Goal: Transaction & Acquisition: Subscribe to service/newsletter

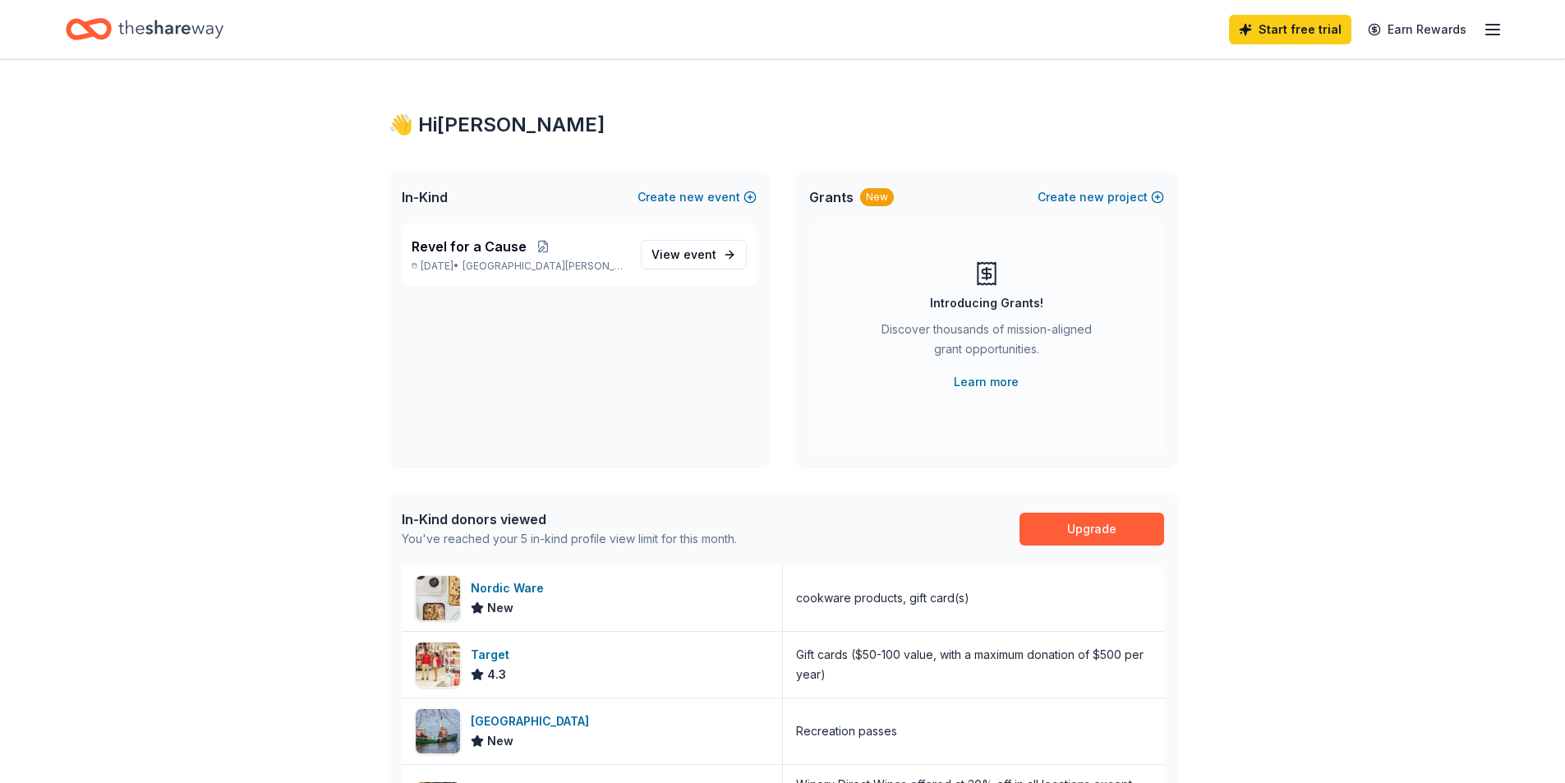
click at [1489, 30] on icon "button" at bounding box center [1493, 30] width 20 height 20
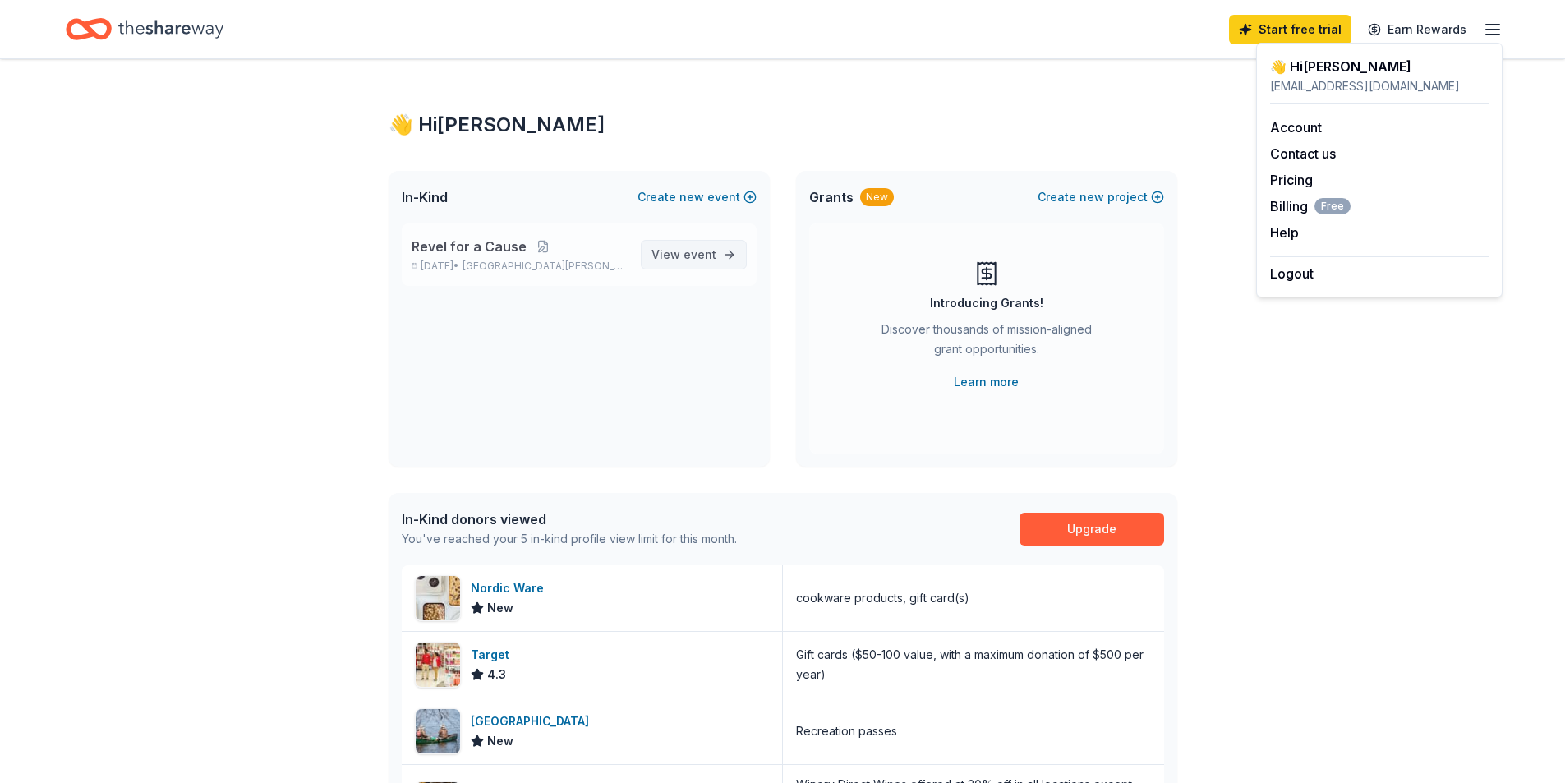
click at [671, 261] on span "View event" at bounding box center [684, 255] width 65 height 20
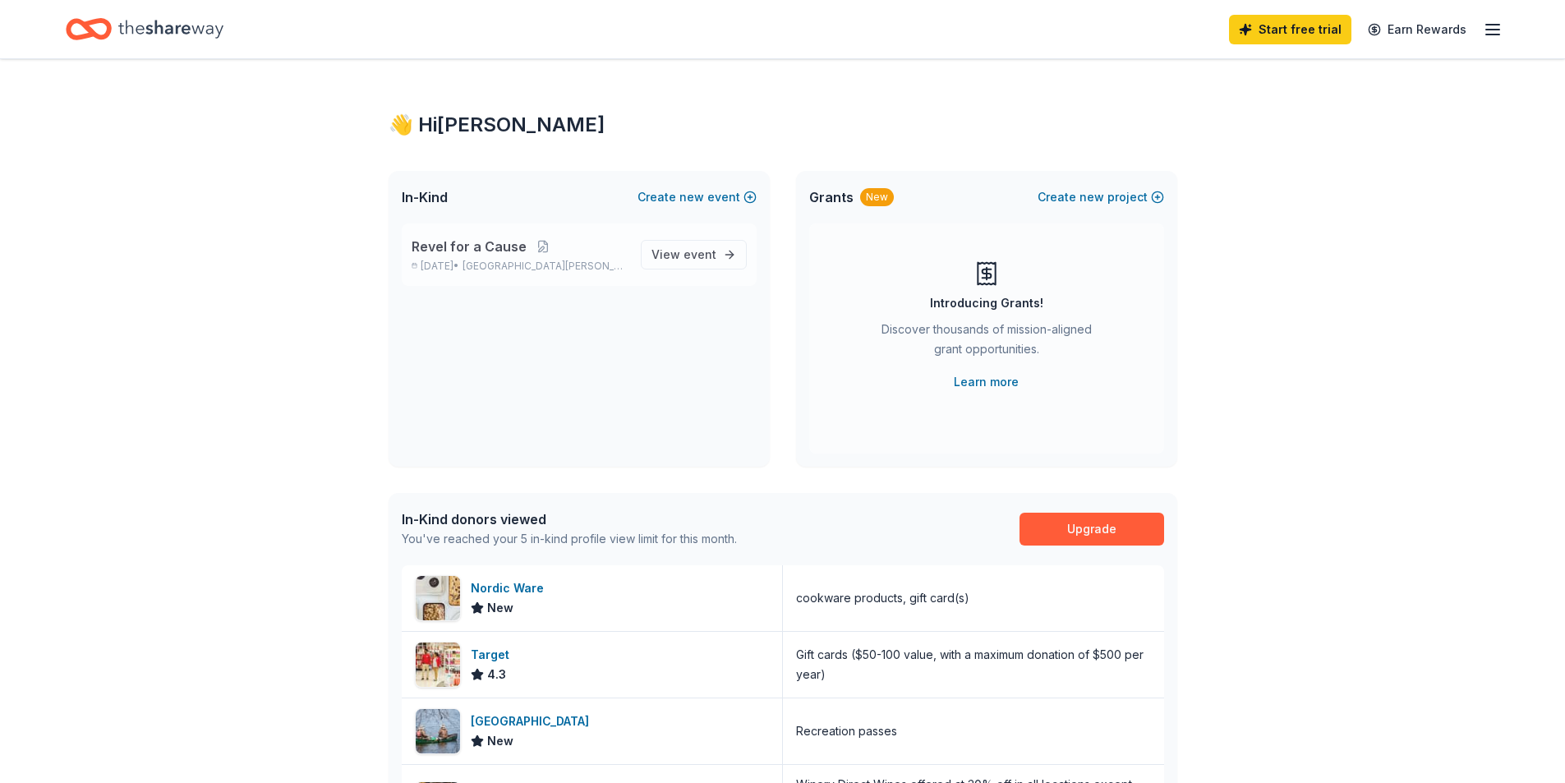
click at [555, 263] on span "Saint Paul, MN" at bounding box center [545, 266] width 164 height 13
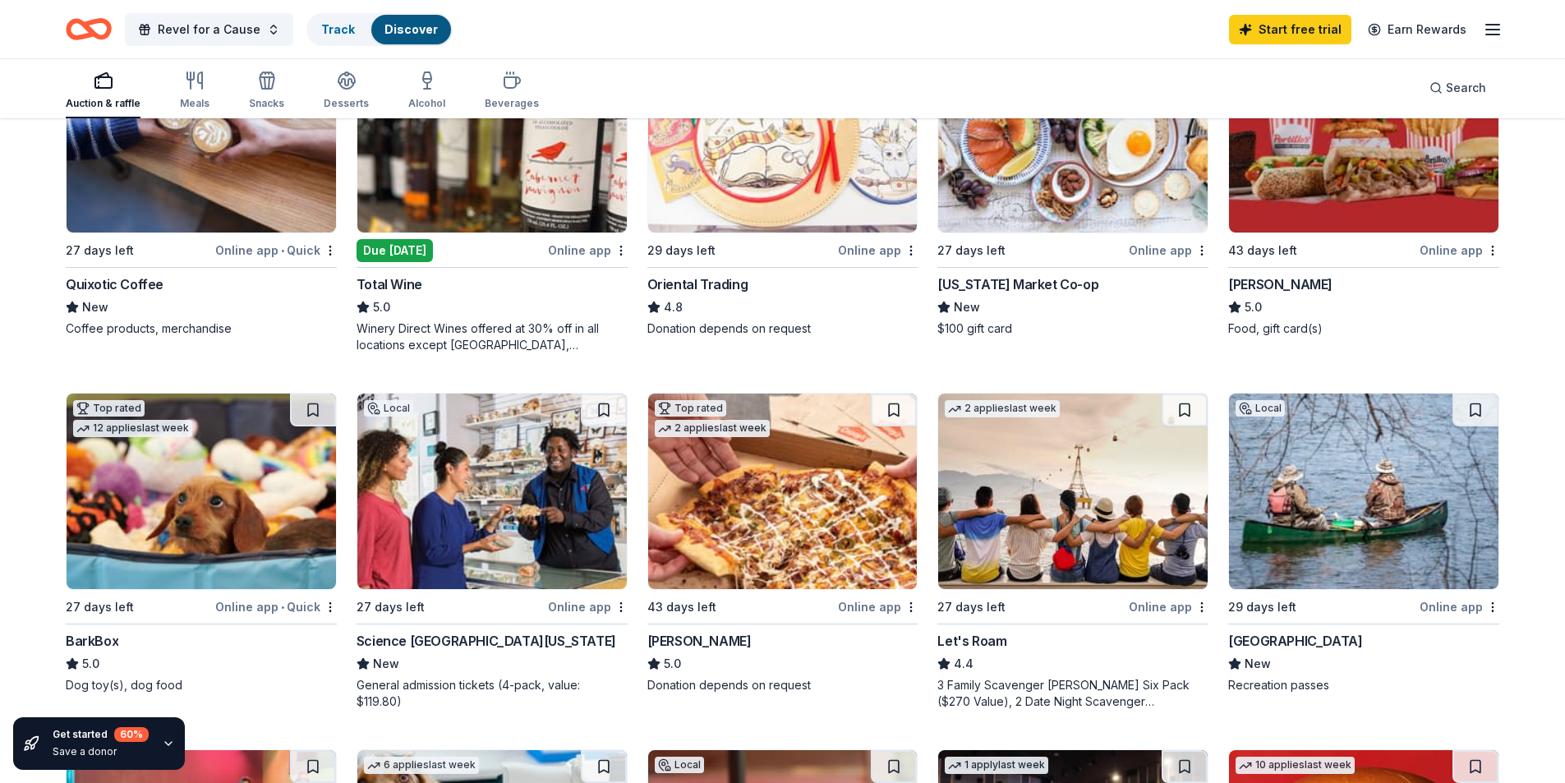
scroll to position [329, 0]
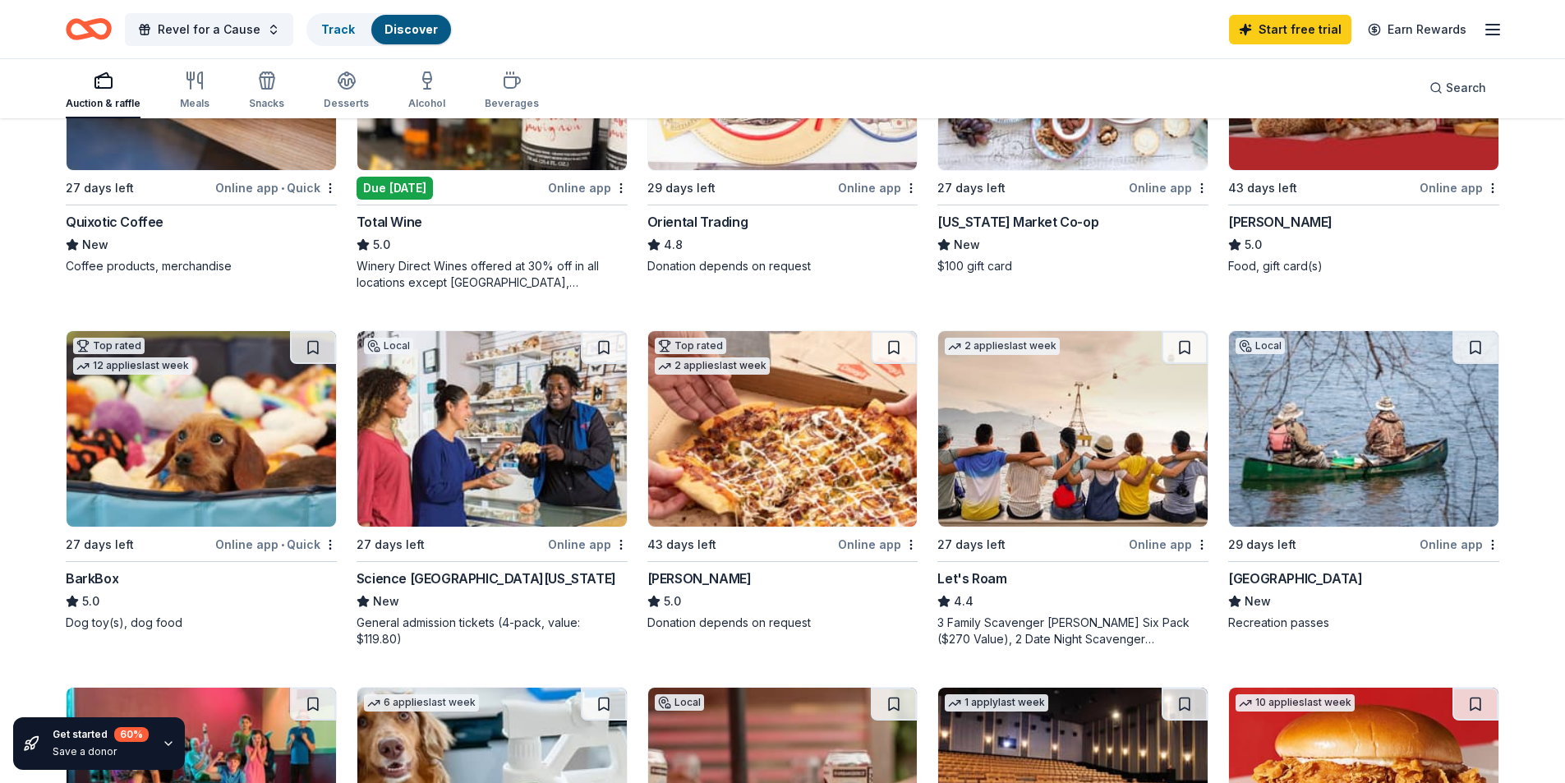
click at [1324, 583] on div "Three Rivers Park District" at bounding box center [1296, 579] width 134 height 20
click at [1017, 474] on img at bounding box center [1073, 429] width 270 height 196
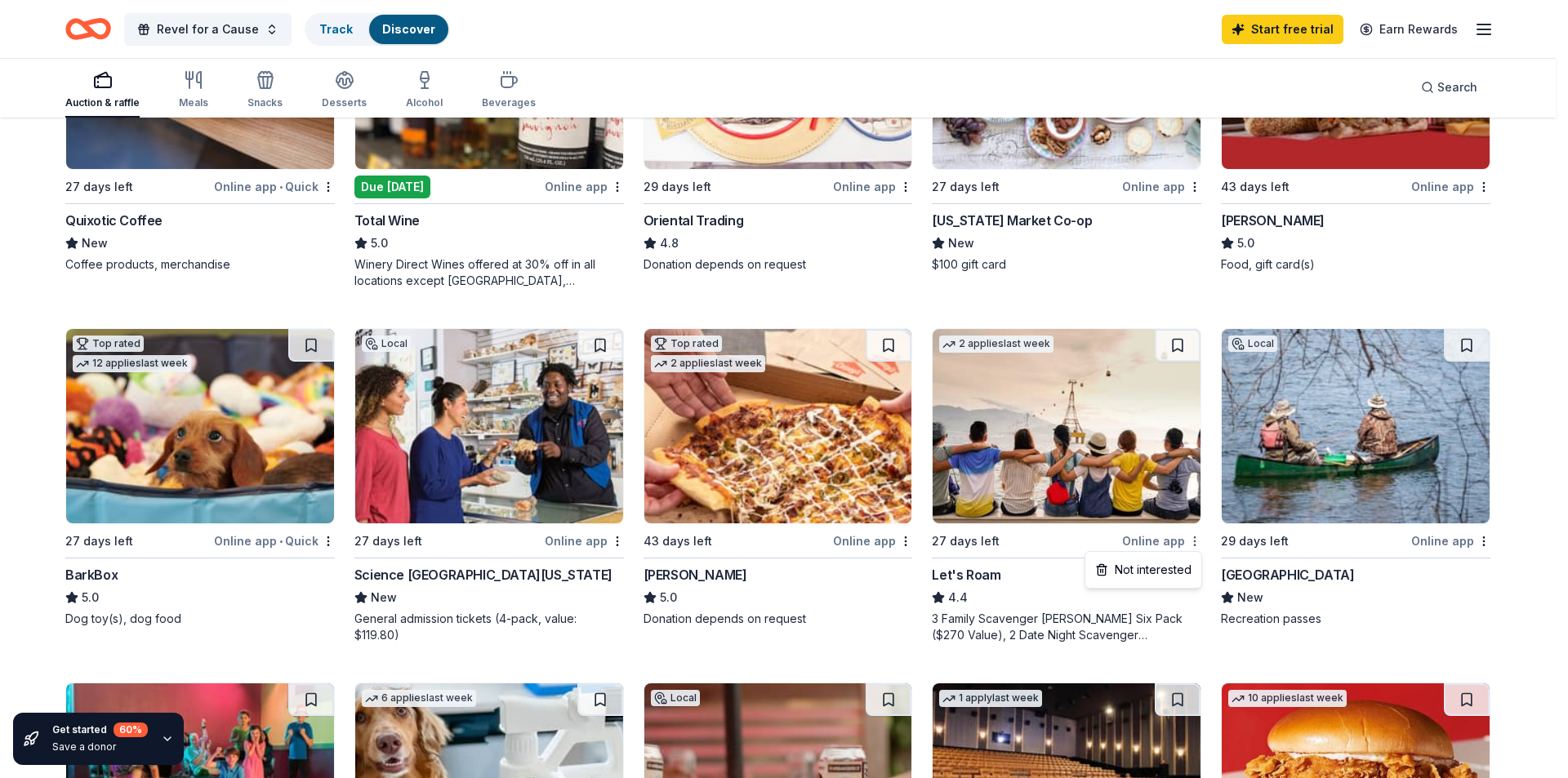
click at [1193, 451] on html "Revel for a Cause Track Discover Start free trial Earn Rewards Auction & raffle…" at bounding box center [784, 62] width 1568 height 778
click at [1050, 439] on html "Revel for a Cause Track Discover Start free trial Earn Rewards Auction & raffle…" at bounding box center [784, 62] width 1568 height 778
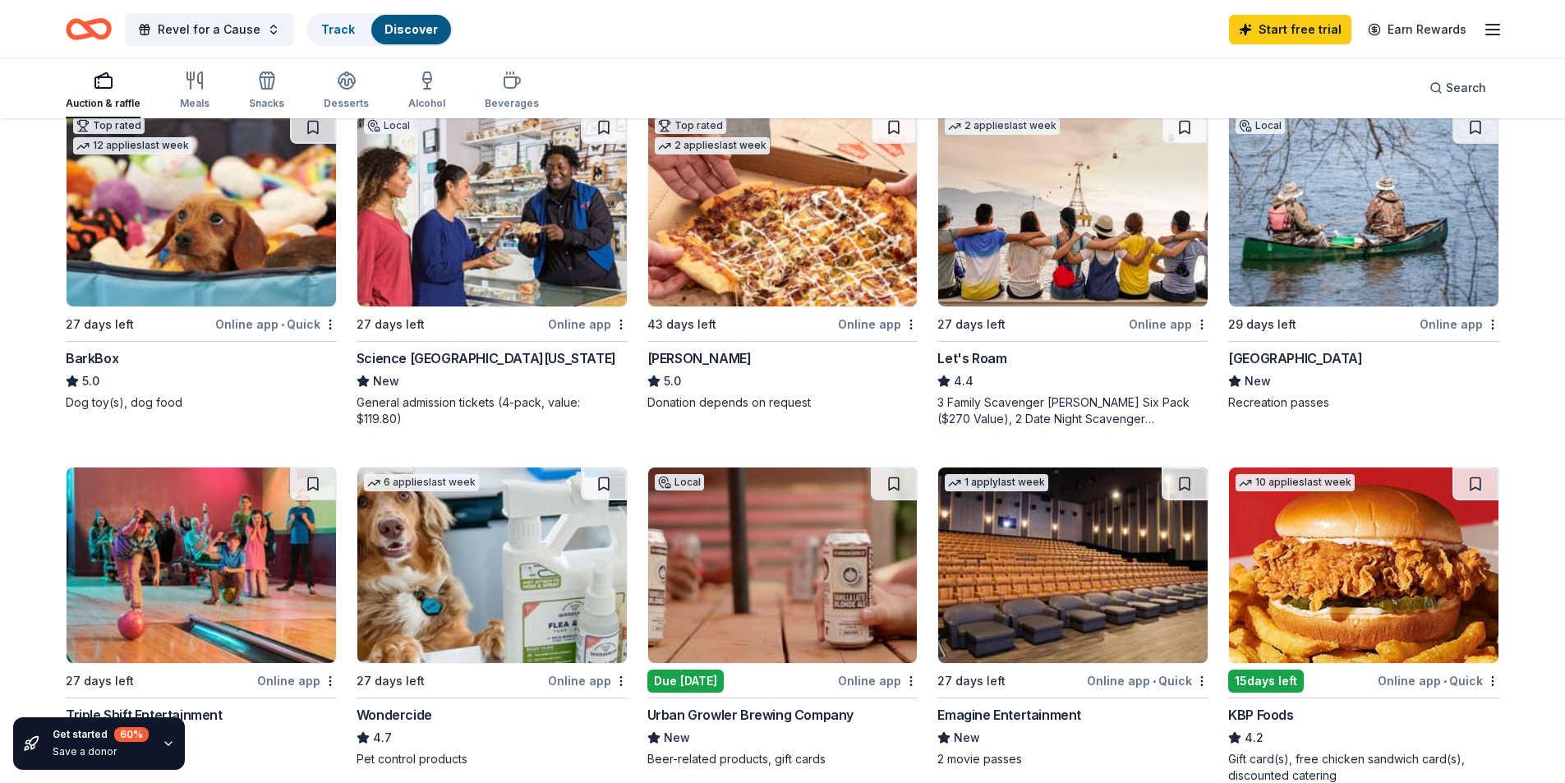
scroll to position [575, 0]
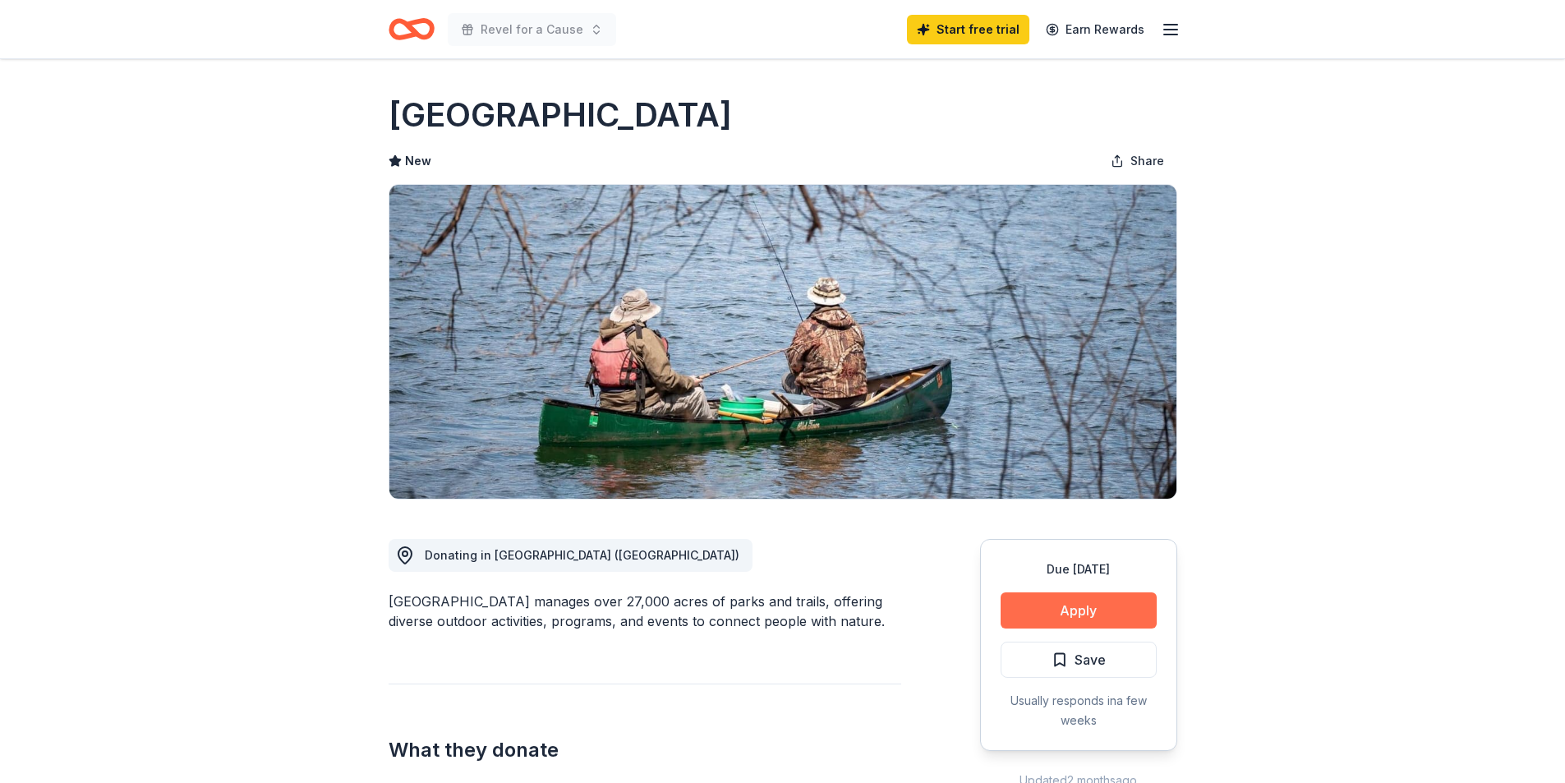
click at [1073, 599] on button "Apply" at bounding box center [1079, 610] width 156 height 36
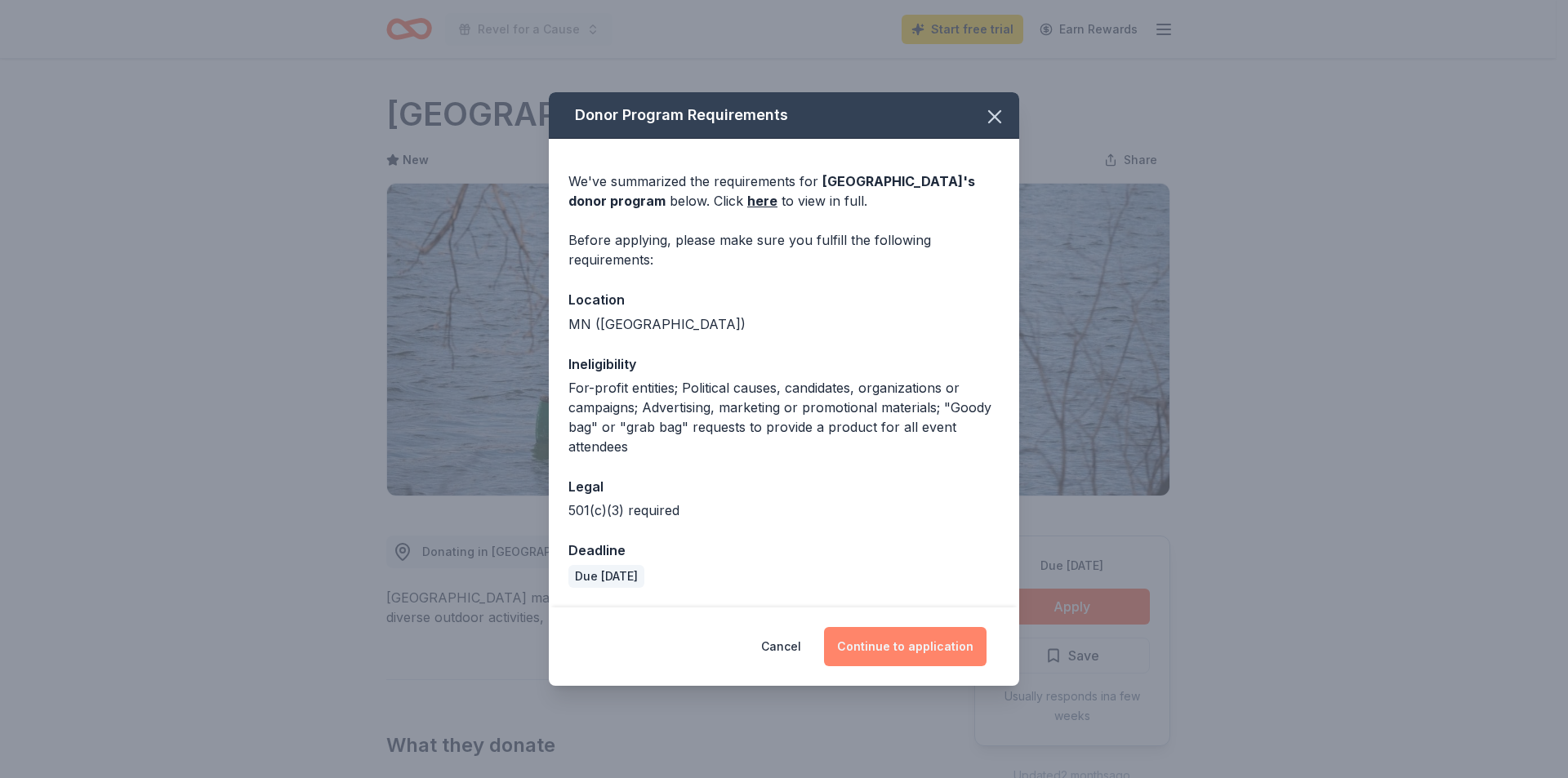
click at [902, 654] on button "Continue to application" at bounding box center [905, 646] width 163 height 39
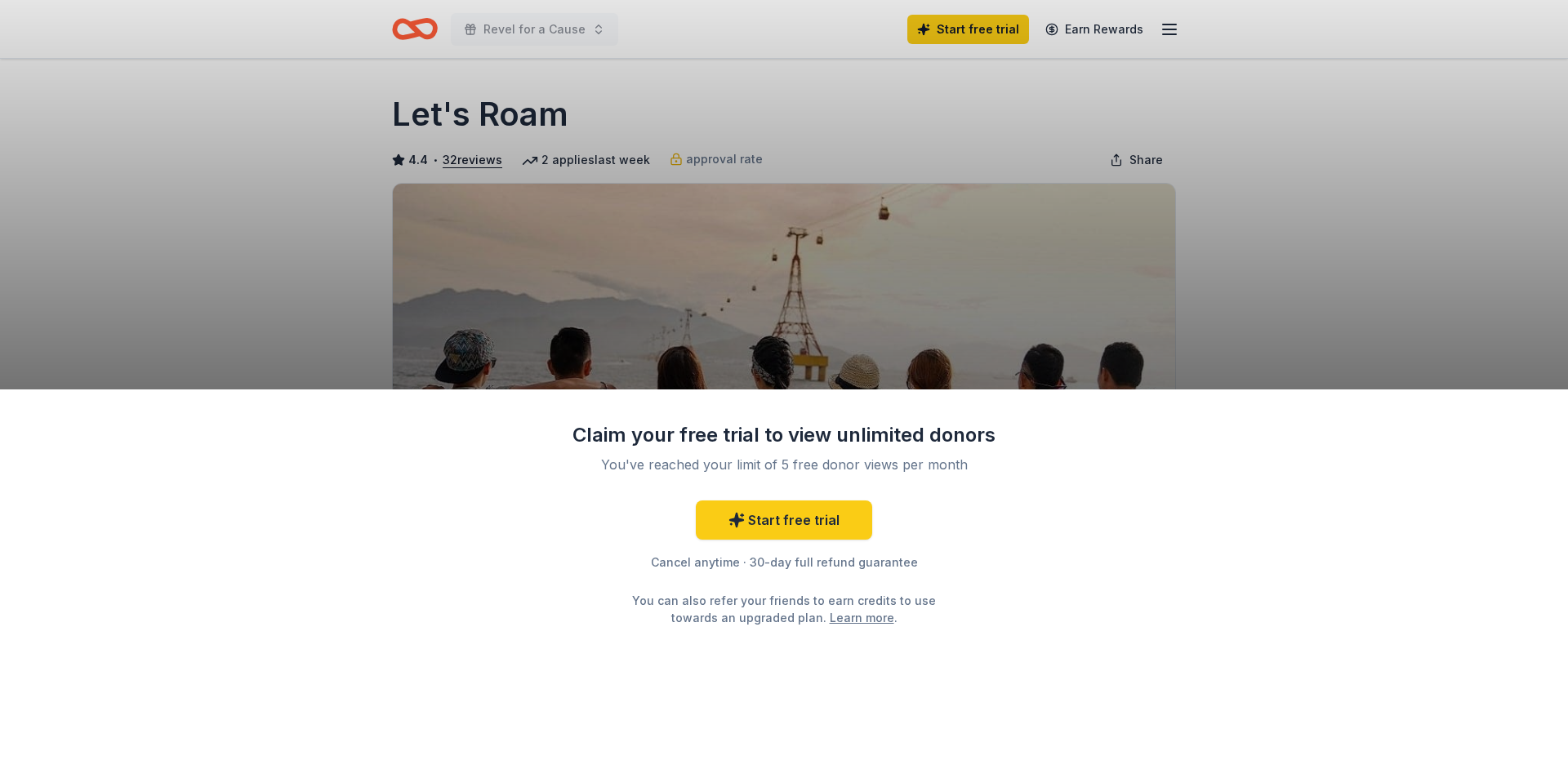
click at [898, 301] on div "Claim your free trial to view unlimited donors You've reached your limit of 5 f…" at bounding box center [784, 389] width 1568 height 778
click at [1182, 224] on div "Claim your free trial to view unlimited donors You've reached your limit of 5 f…" at bounding box center [784, 389] width 1568 height 778
click at [1430, 245] on div "Claim your free trial to view unlimited donors You've reached your limit of 5 f…" at bounding box center [784, 389] width 1568 height 778
click at [1087, 607] on div "Claim your free trial to view unlimited donors You've reached your limit of 5 f…" at bounding box center [784, 584] width 1568 height 389
click at [740, 519] on icon at bounding box center [737, 520] width 14 height 14
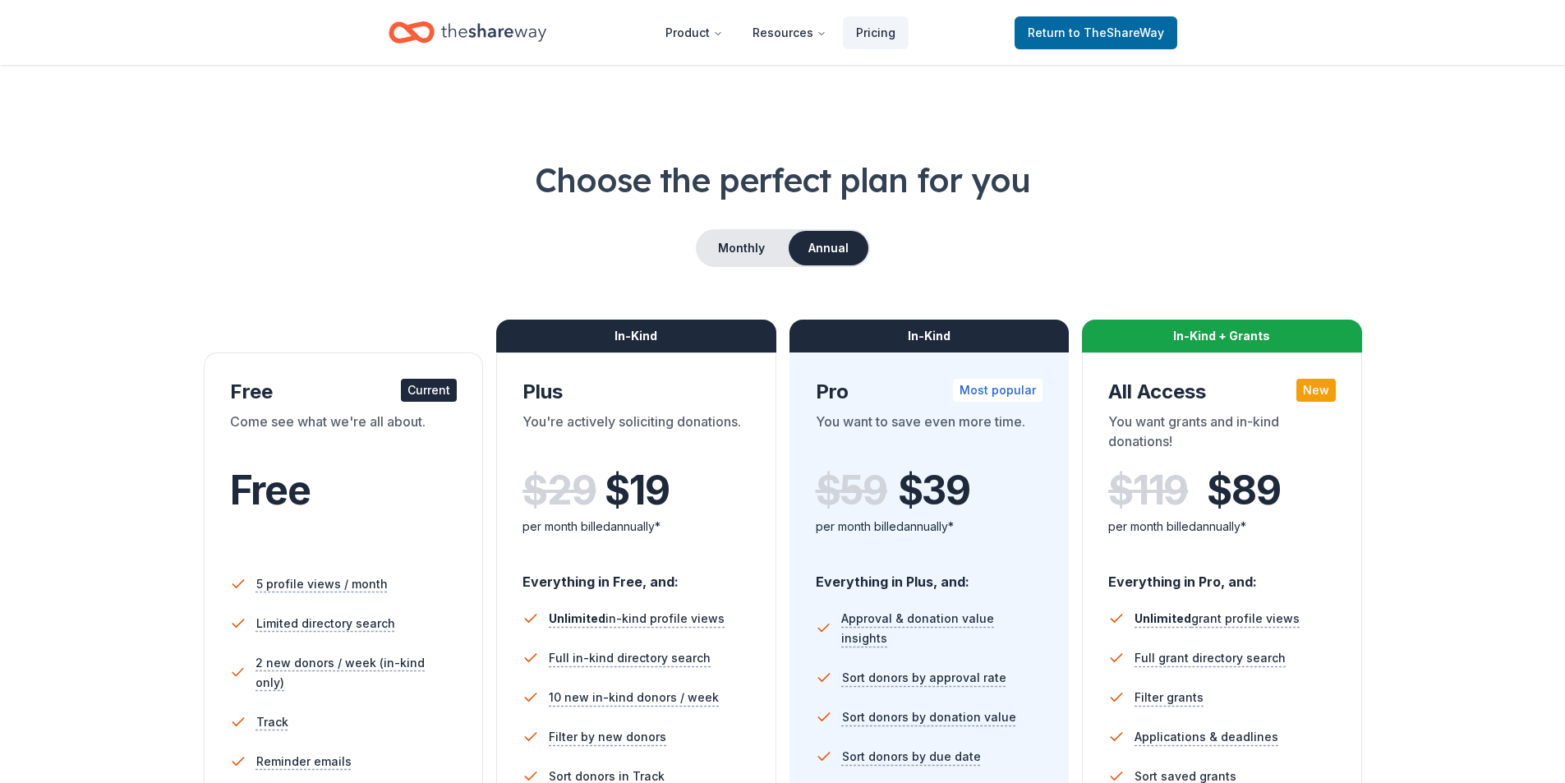
click at [808, 529] on div "In-Kind Pro Most popular You want to save even more time. $ 59 $ 39 per month b…" at bounding box center [930, 657] width 280 height 608
click at [374, 496] on div "Free" at bounding box center [344, 491] width 228 height 46
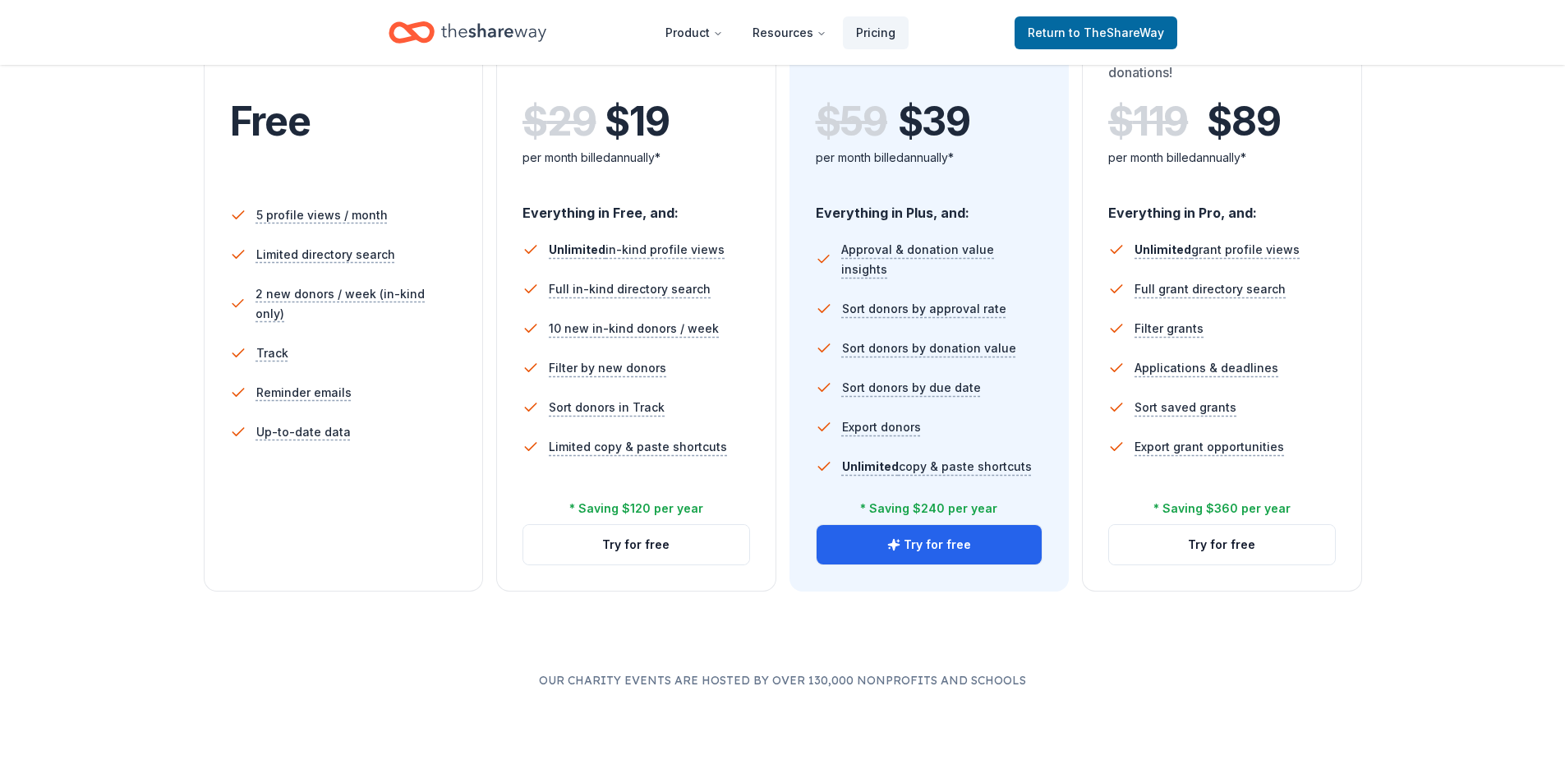
scroll to position [411, 0]
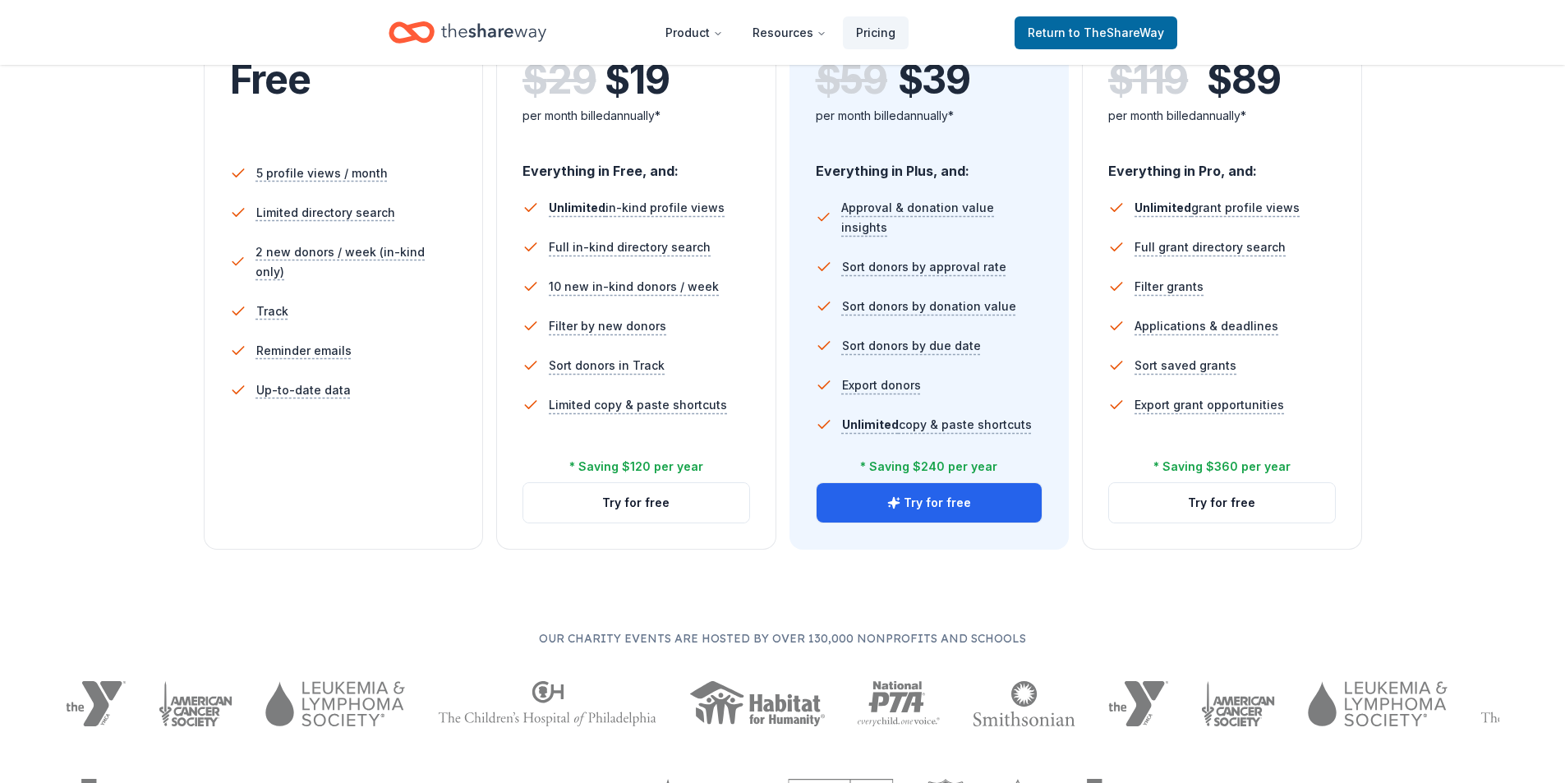
click at [370, 492] on div "Free Current Come see what we're all about. Free 5 profile views / month Limite…" at bounding box center [344, 246] width 280 height 608
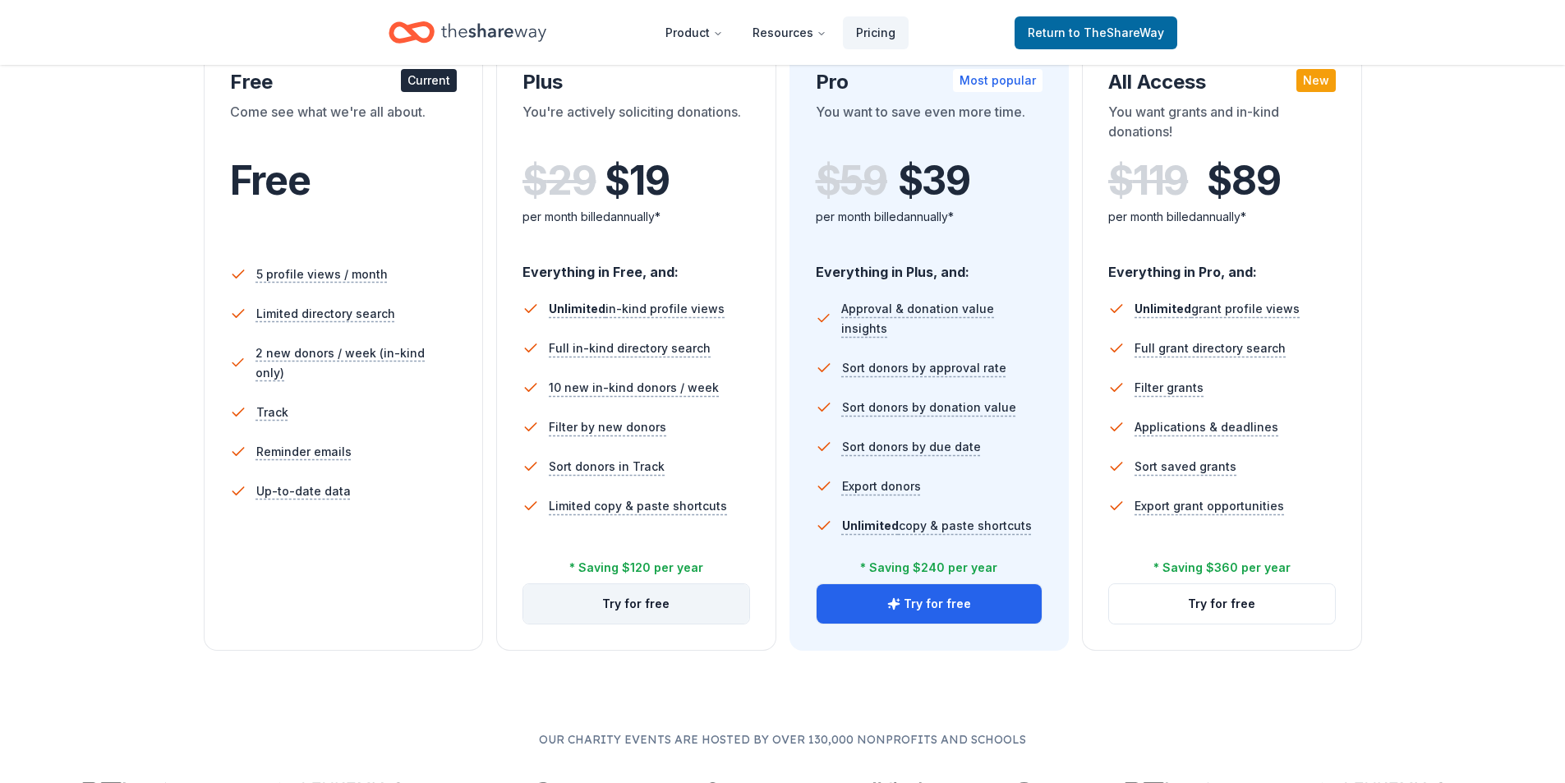
scroll to position [247, 0]
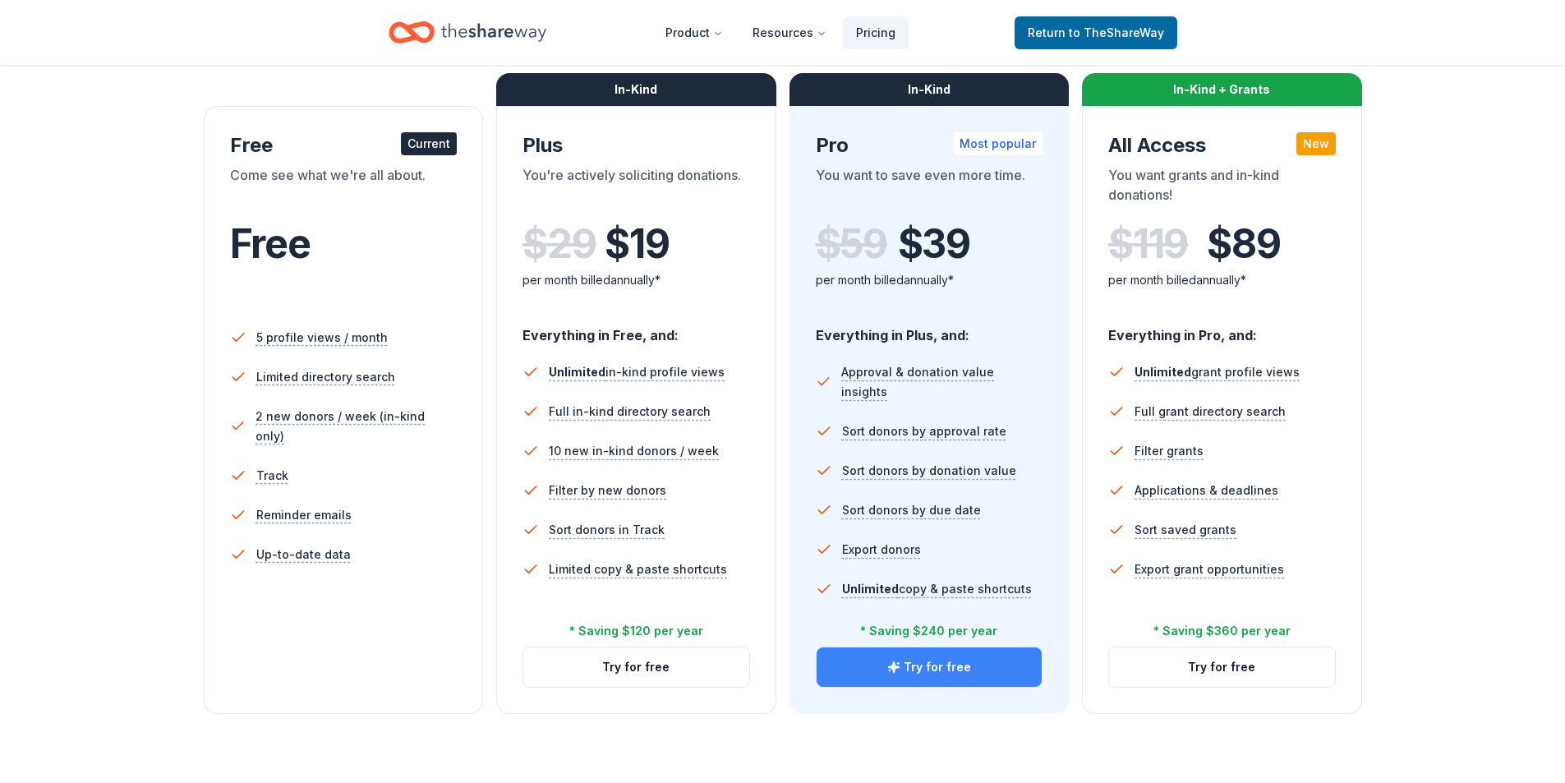
click at [928, 658] on button "Try for free" at bounding box center [930, 667] width 226 height 39
